Goal: Transaction & Acquisition: Purchase product/service

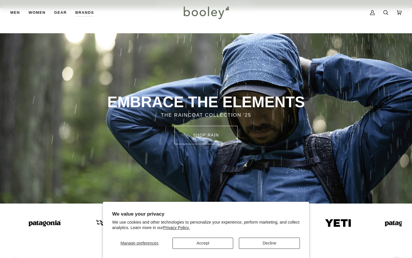
scroll to position [115, 0]
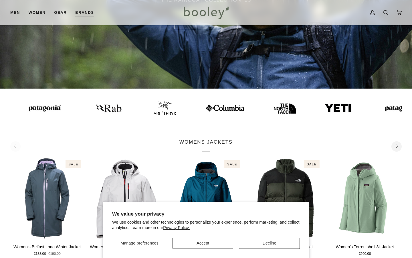
click at [270, 243] on button "Decline" at bounding box center [269, 242] width 61 height 11
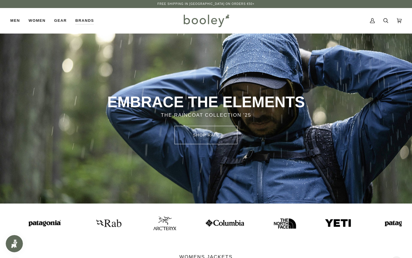
scroll to position [0, 0]
click at [387, 20] on icon at bounding box center [386, 20] width 5 height 9
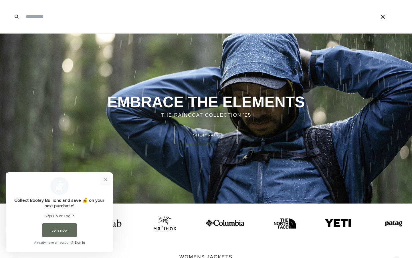
click at [109, 179] on button "Close prompt" at bounding box center [106, 179] width 10 height 10
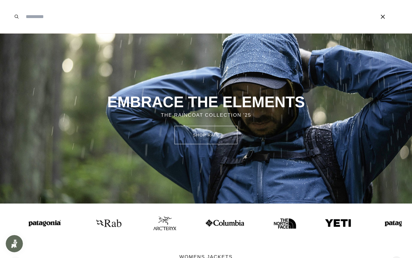
click at [61, 21] on input "Search our store" at bounding box center [192, 16] width 339 height 33
type input "****"
click at [17, 17] on button "Search" at bounding box center [16, 16] width 13 height 33
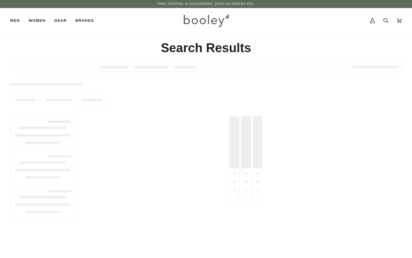
type input "****"
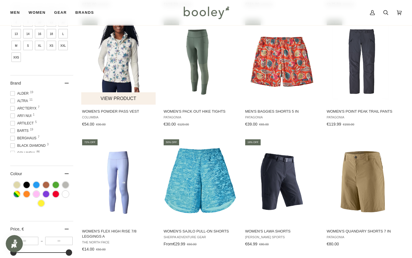
scroll to position [245, 0]
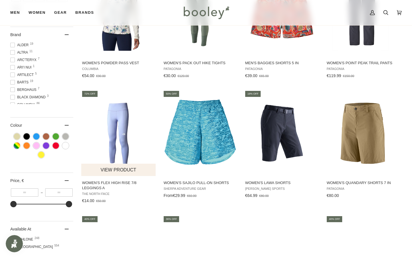
click at [125, 138] on img "Women's Flex High Rise 7/8 Leggings A" at bounding box center [118, 132] width 75 height 75
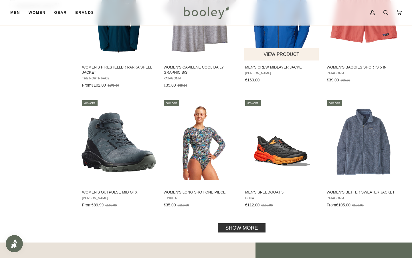
scroll to position [518, 0]
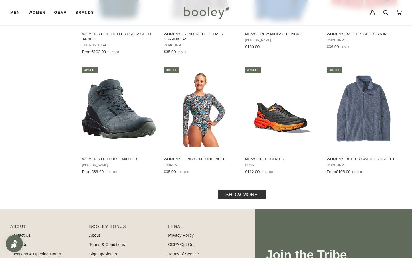
click at [255, 197] on link "Show more" at bounding box center [242, 194] width 48 height 9
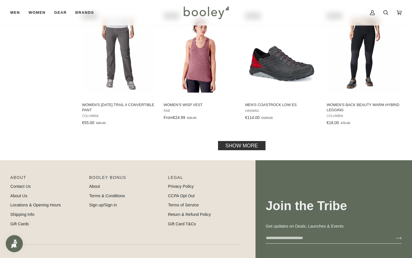
scroll to position [1184, 0]
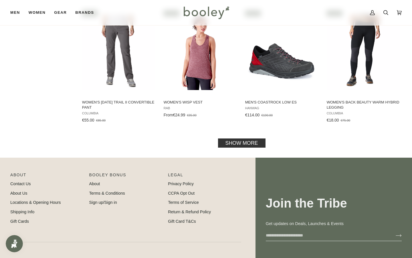
click at [247, 145] on link "Show more" at bounding box center [242, 142] width 48 height 9
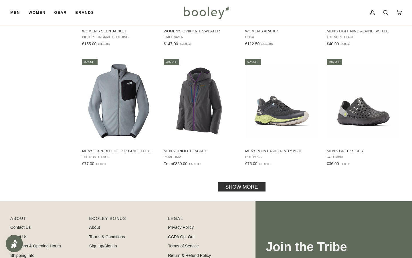
scroll to position [1752, 0]
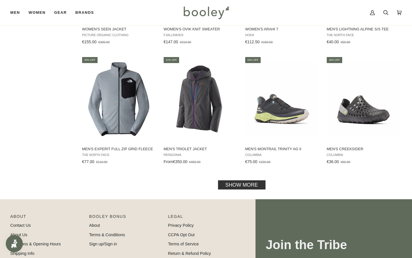
click at [240, 185] on link "Show more" at bounding box center [242, 184] width 48 height 9
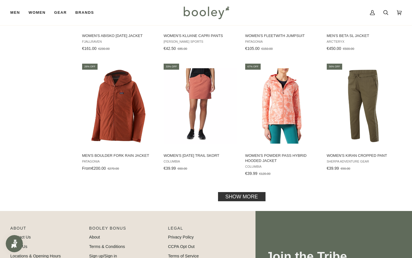
scroll to position [2352, 0]
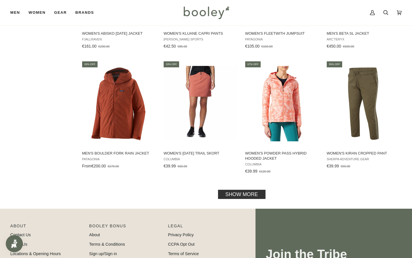
click at [233, 196] on link "Show more" at bounding box center [242, 193] width 48 height 9
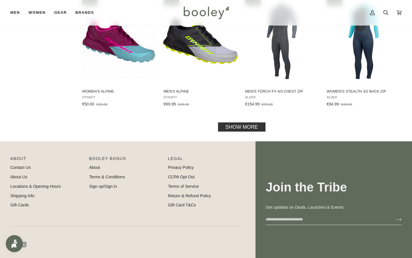
scroll to position [3032, 0]
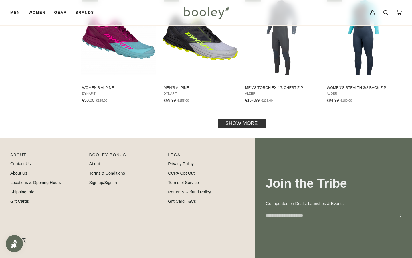
click at [237, 123] on link "Show more" at bounding box center [242, 122] width 48 height 9
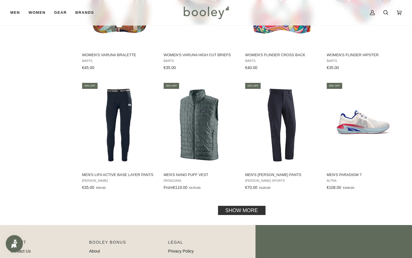
scroll to position [3555, 0]
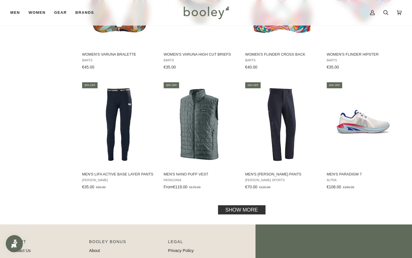
click at [232, 209] on link "Show more" at bounding box center [242, 209] width 48 height 9
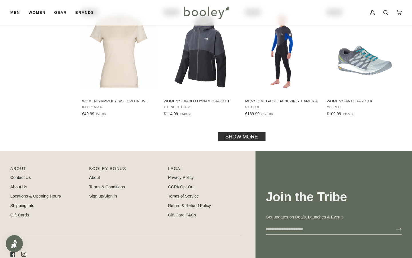
scroll to position [4278, 0]
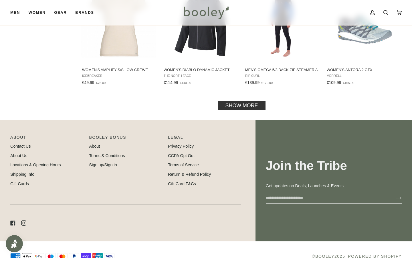
click at [239, 103] on link "Show more" at bounding box center [242, 105] width 48 height 9
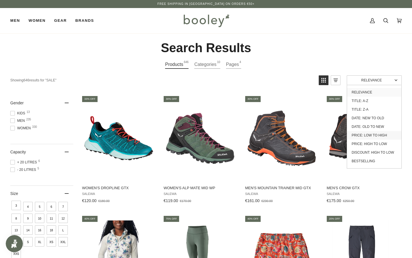
click at [366, 134] on link "Price: Low to High" at bounding box center [374, 135] width 54 height 9
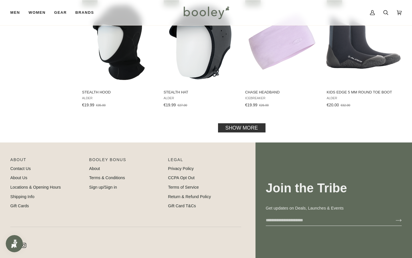
scroll to position [592, 0]
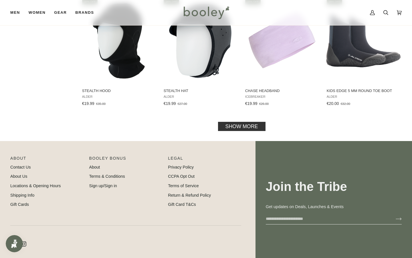
click at [255, 127] on link "Show more" at bounding box center [242, 126] width 48 height 9
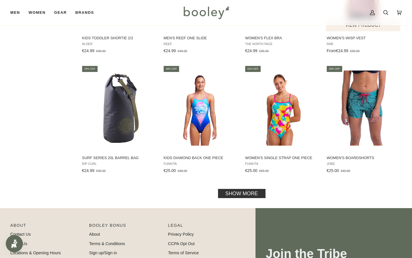
scroll to position [1156, 0]
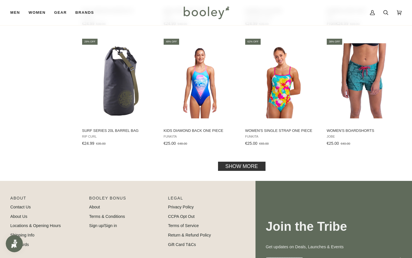
click at [246, 162] on link "Show more" at bounding box center [242, 166] width 48 height 9
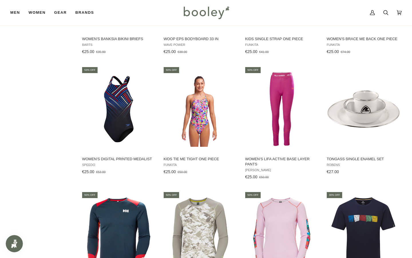
scroll to position [1387, 0]
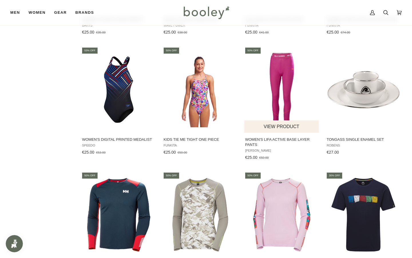
click at [282, 103] on img "Women's Lifa Active Base Layer Pants" at bounding box center [282, 89] width 75 height 75
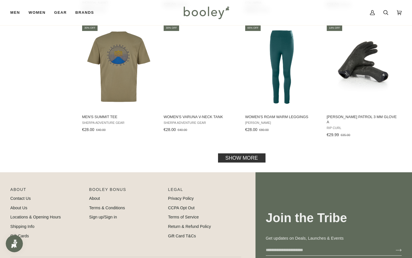
scroll to position [1806, 0]
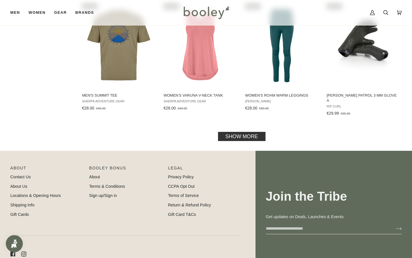
click at [230, 131] on link "Show more" at bounding box center [242, 135] width 48 height 9
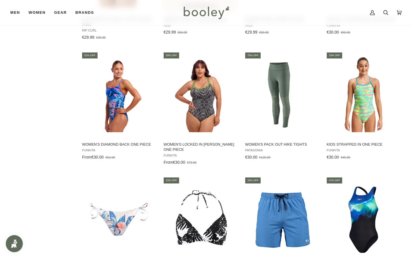
scroll to position [2300, 0]
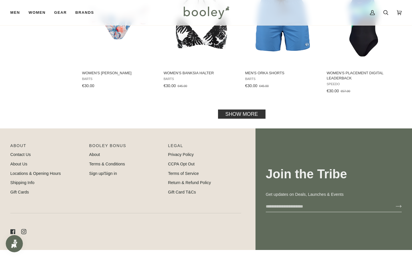
click at [233, 109] on link "Show more" at bounding box center [242, 113] width 48 height 9
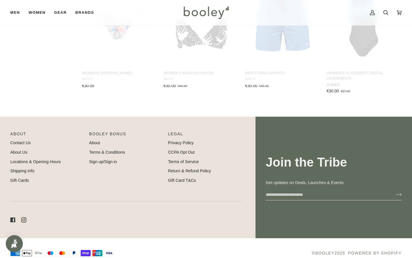
scroll to position [2441, 0]
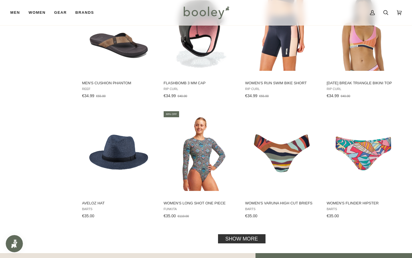
scroll to position [2965, 0]
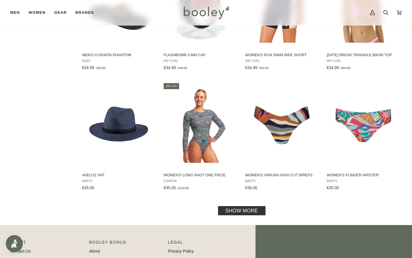
click at [244, 206] on link "Show more" at bounding box center [242, 210] width 48 height 9
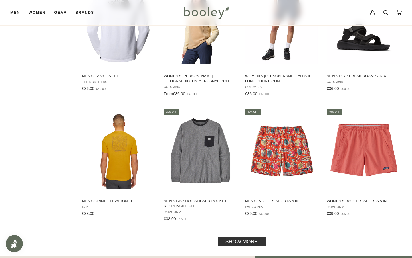
scroll to position [3549, 0]
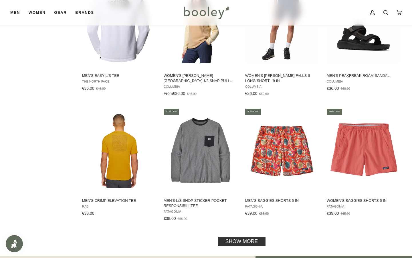
click at [245, 237] on link "Show more" at bounding box center [242, 241] width 48 height 9
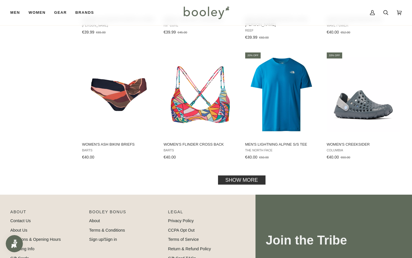
scroll to position [4209, 0]
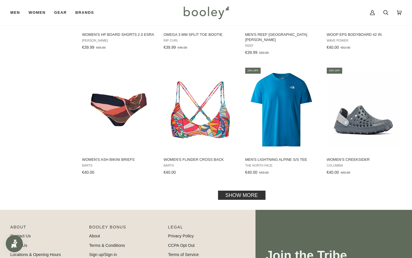
click at [245, 190] on link "Show more" at bounding box center [242, 194] width 48 height 9
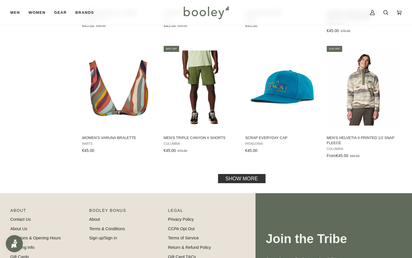
scroll to position [4826, 0]
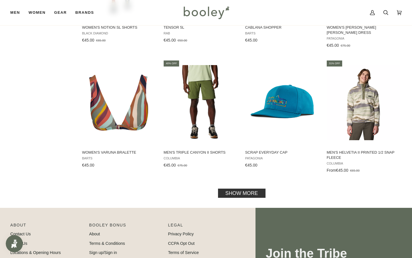
click at [244, 188] on link "Show more" at bounding box center [242, 192] width 48 height 9
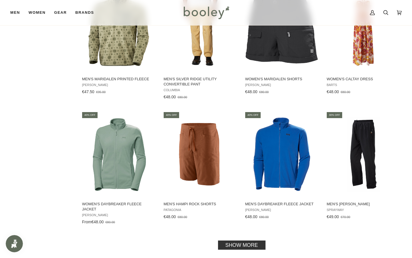
scroll to position [5399, 0]
click at [238, 240] on link "Show more" at bounding box center [242, 244] width 48 height 9
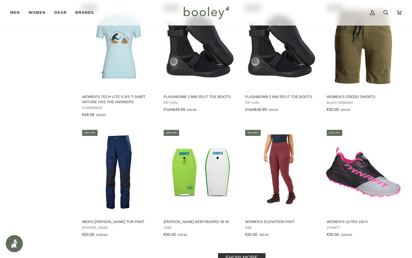
scroll to position [6007, 0]
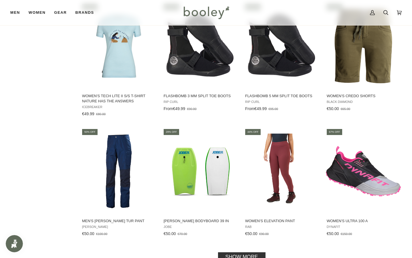
click at [239, 252] on link "Show more" at bounding box center [242, 256] width 48 height 9
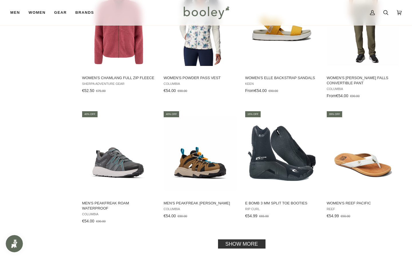
scroll to position [6667, 0]
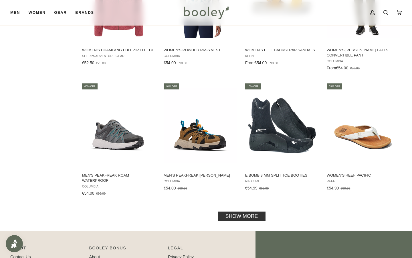
click at [235, 211] on link "Show more" at bounding box center [242, 215] width 48 height 9
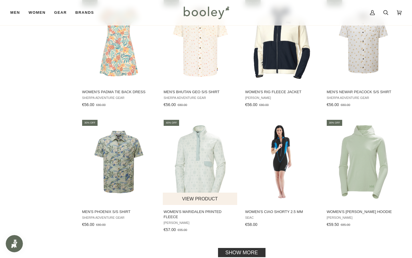
scroll to position [7257, 0]
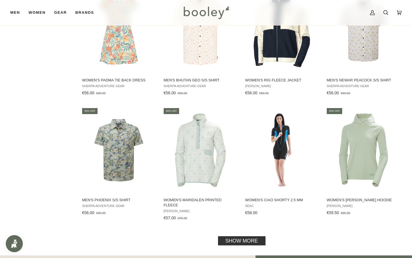
click at [236, 236] on link "Show more" at bounding box center [242, 240] width 48 height 9
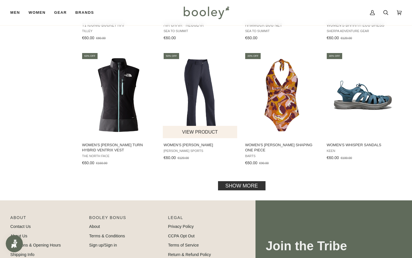
scroll to position [7945, 0]
